Goal: Book appointment/travel/reservation

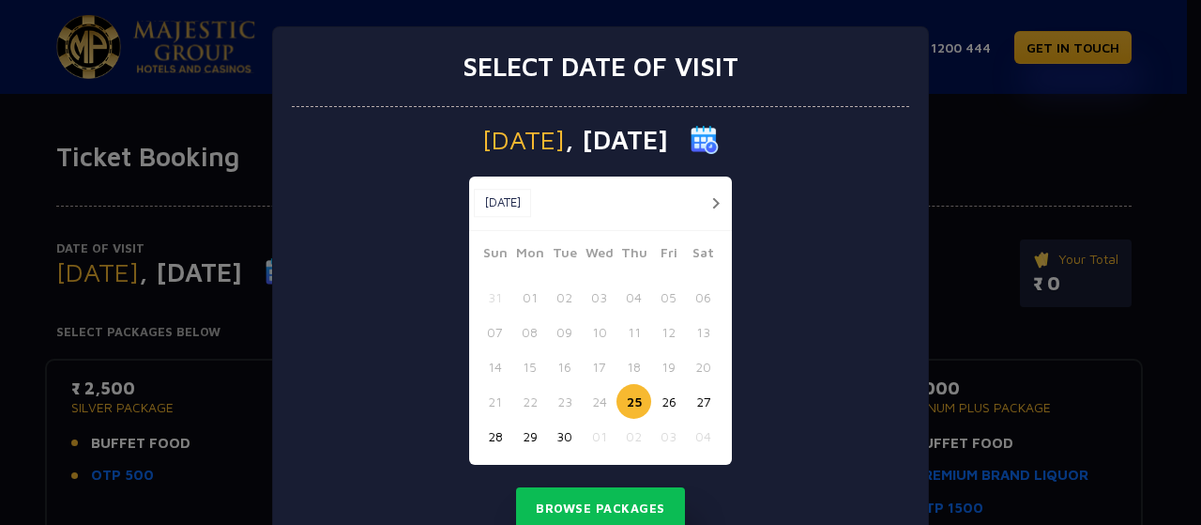
click at [702, 403] on button "27" at bounding box center [703, 401] width 35 height 35
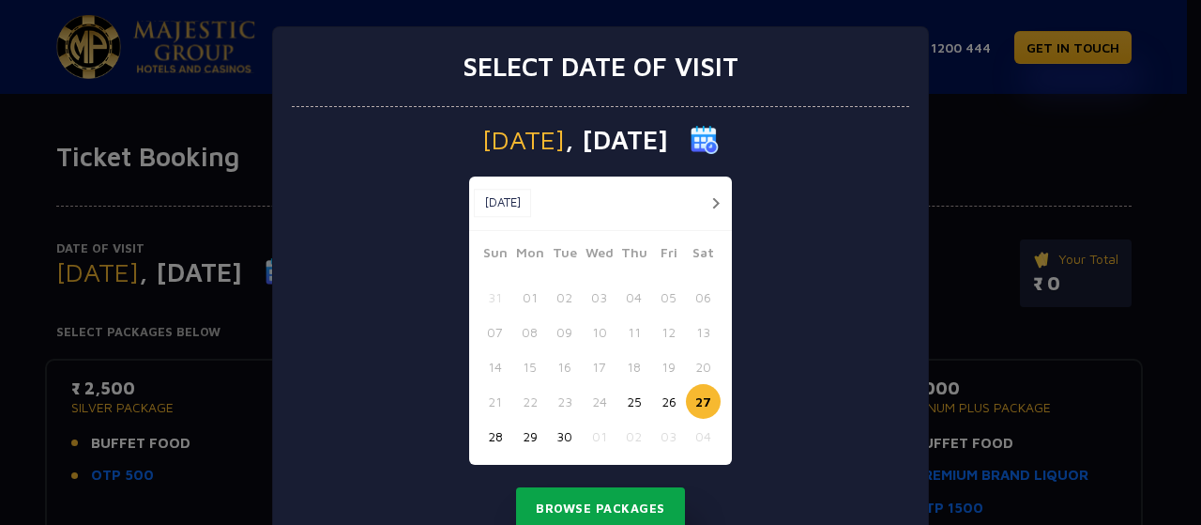
click at [608, 510] on button "Browse Packages" at bounding box center [600, 508] width 169 height 43
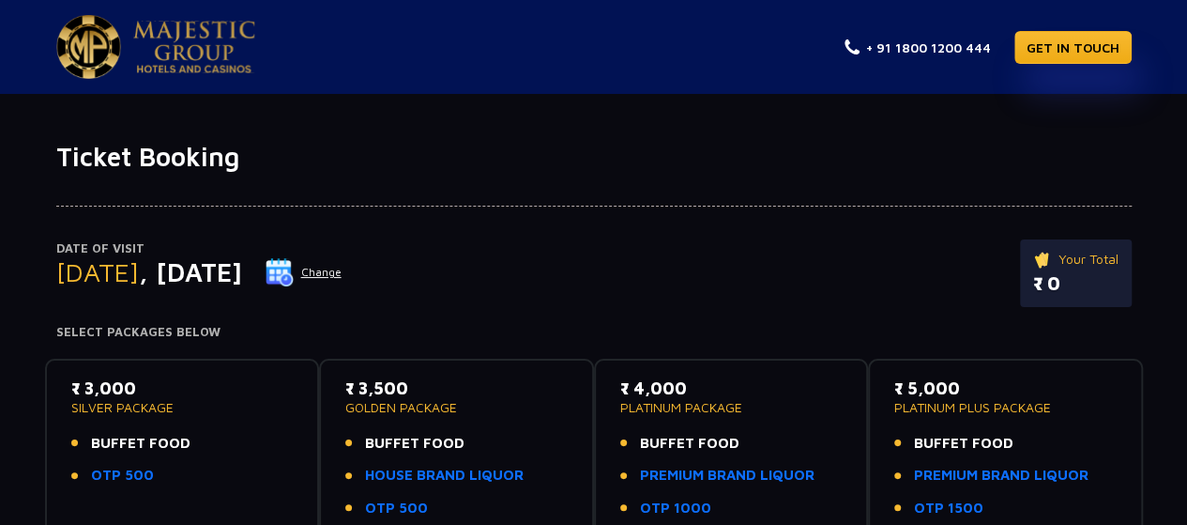
click at [614, 274] on div "Date of Visit [DATE] Change Your Total ₹ 0" at bounding box center [594, 282] width 1076 height 86
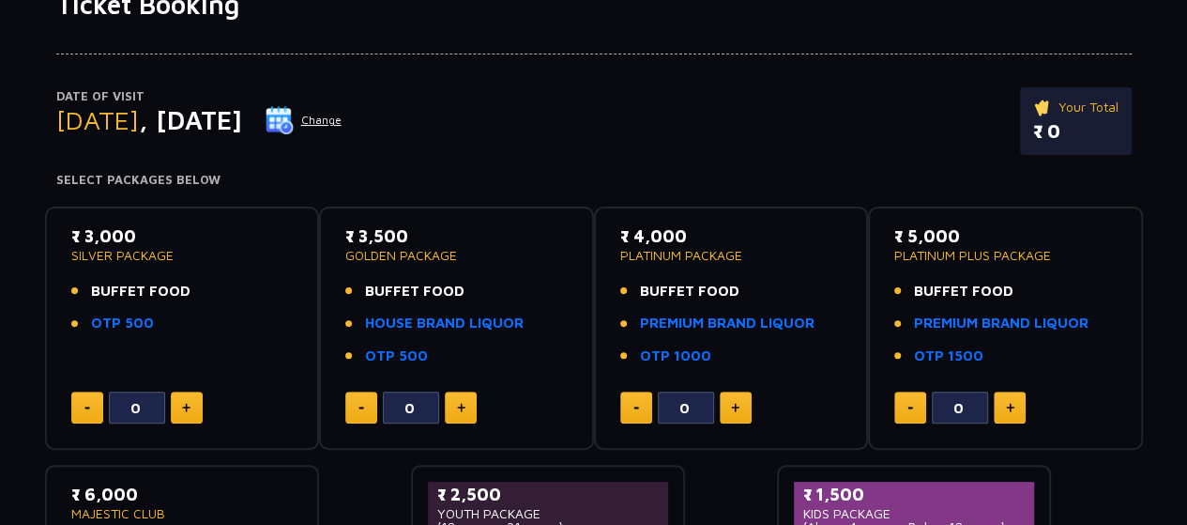
scroll to position [150, 0]
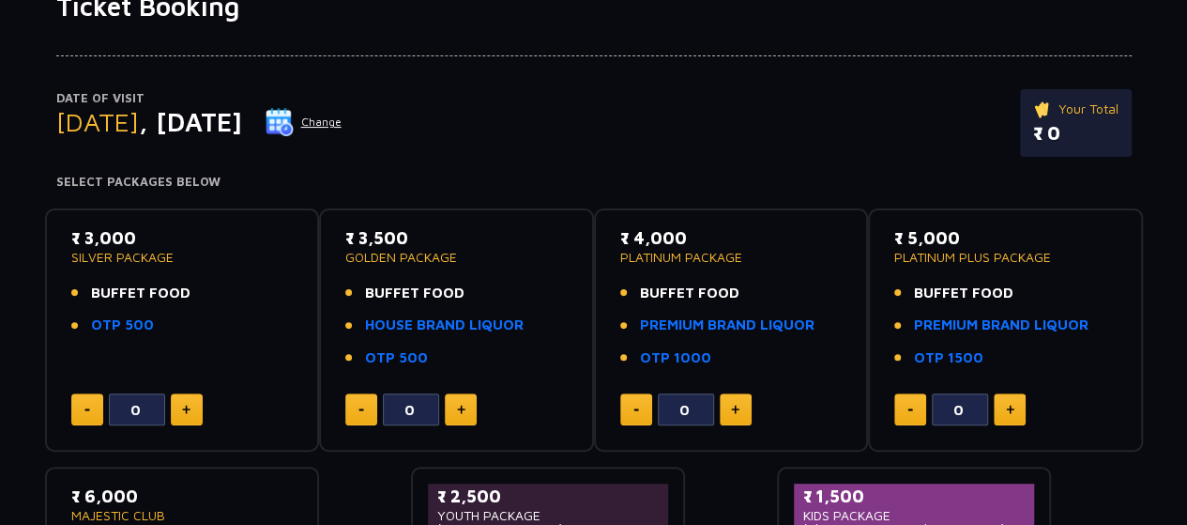
click at [190, 420] on button at bounding box center [187, 409] width 32 height 32
type input "2"
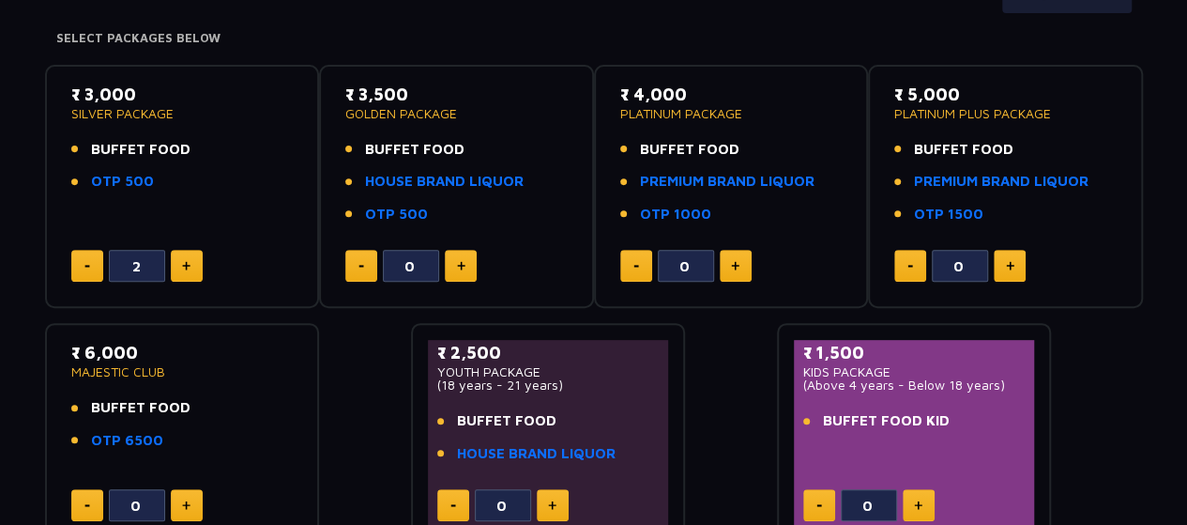
scroll to position [375, 0]
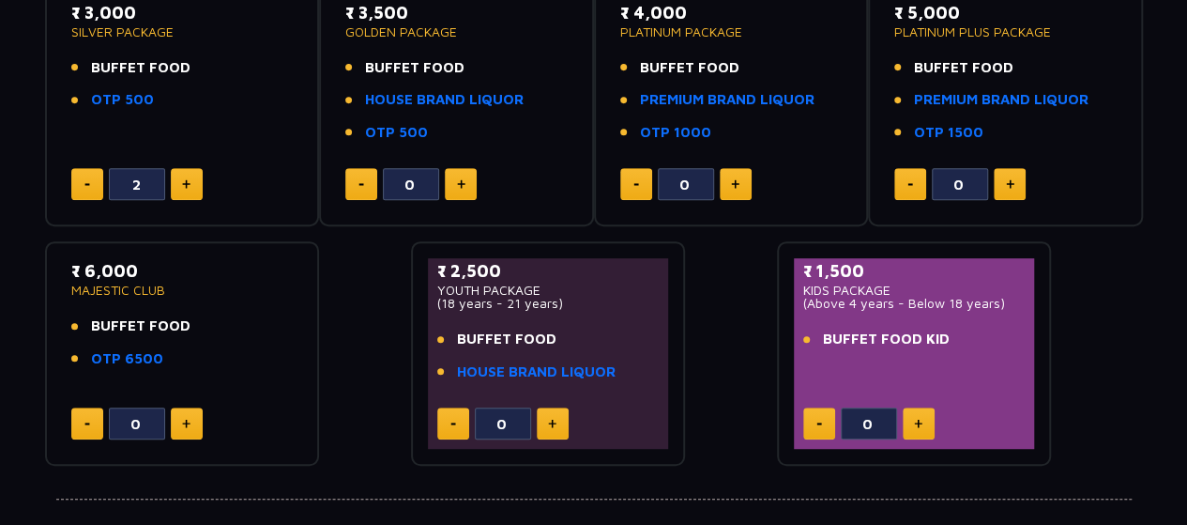
click at [924, 425] on button at bounding box center [919, 423] width 32 height 32
type input "1"
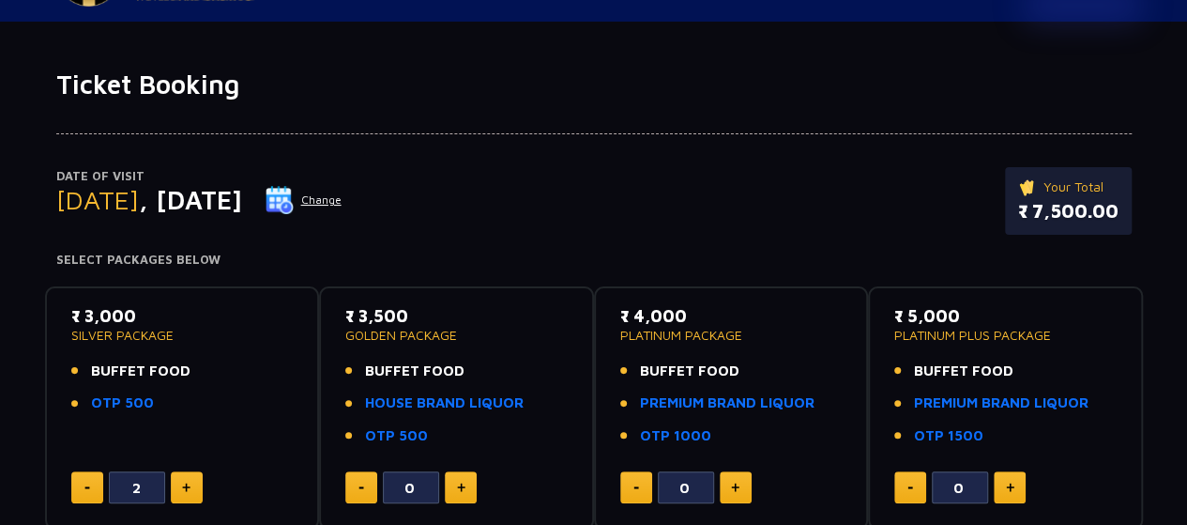
scroll to position [0, 0]
